Goal: Navigation & Orientation: Find specific page/section

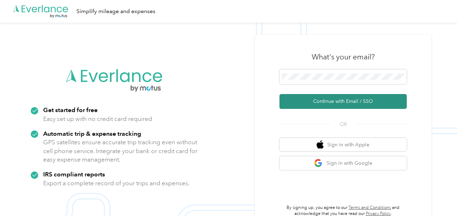
click at [315, 97] on button "Continue with Email / SSO" at bounding box center [342, 101] width 127 height 15
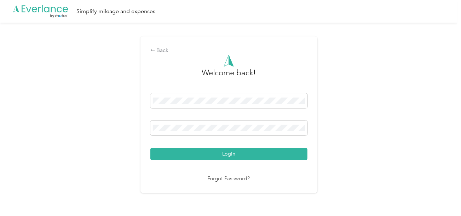
drag, startPoint x: 234, startPoint y: 154, endPoint x: 345, endPoint y: 137, distance: 112.0
click at [235, 154] on button "Login" at bounding box center [228, 154] width 157 height 12
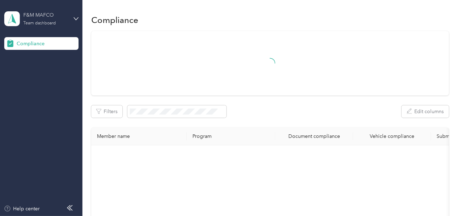
click at [47, 22] on div "Team dashboard" at bounding box center [39, 23] width 33 height 4
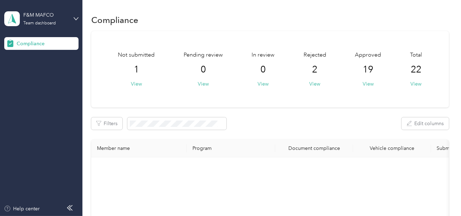
click at [40, 73] on div "Log out" at bounding box center [78, 73] width 139 height 12
